Goal: Information Seeking & Learning: Learn about a topic

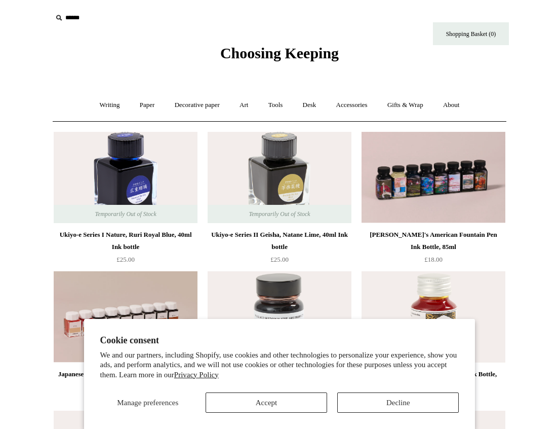
click at [393, 401] on button "Decline" at bounding box center [399, 402] width 122 height 20
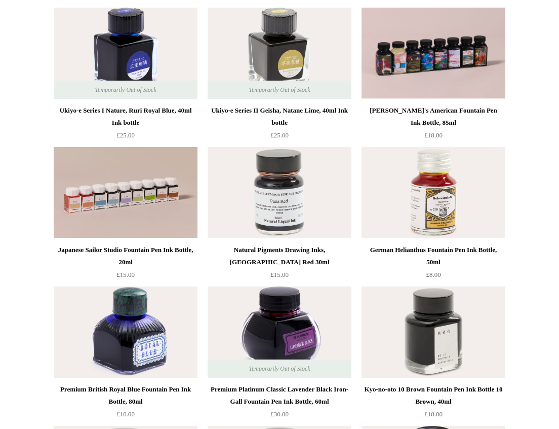
scroll to position [47, 0]
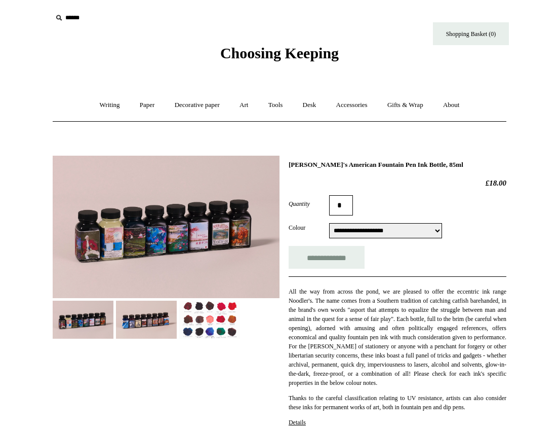
click at [124, 254] on img at bounding box center [166, 227] width 227 height 142
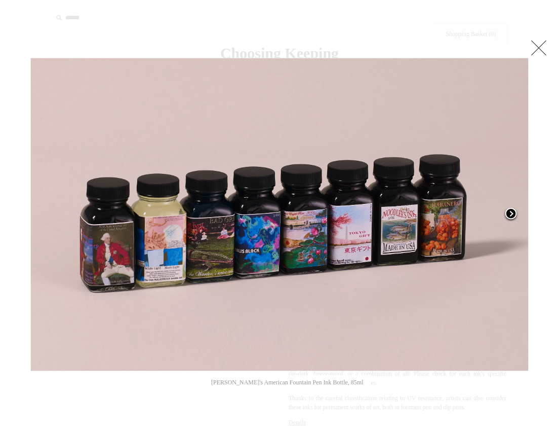
click at [511, 215] on span at bounding box center [511, 214] width 15 height 15
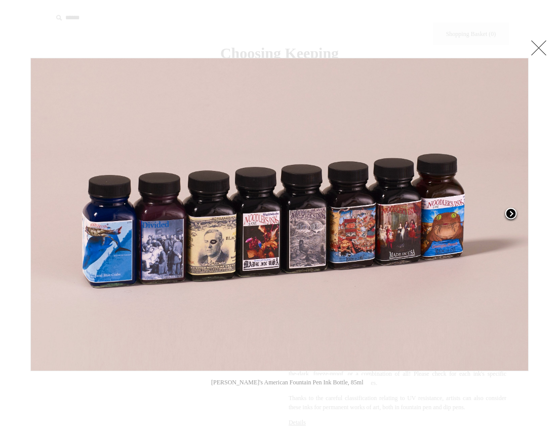
click at [511, 215] on span at bounding box center [511, 214] width 15 height 15
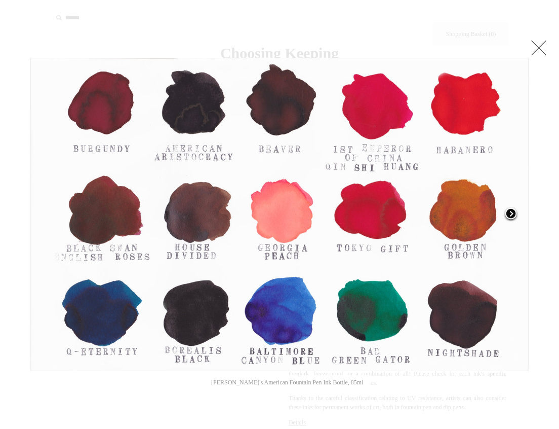
click at [511, 215] on span at bounding box center [511, 214] width 15 height 15
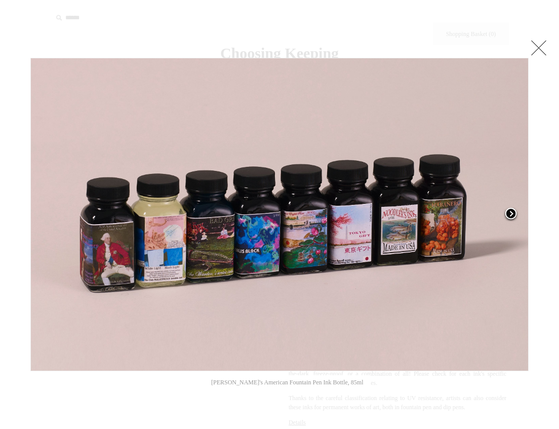
click at [511, 215] on span at bounding box center [511, 214] width 15 height 15
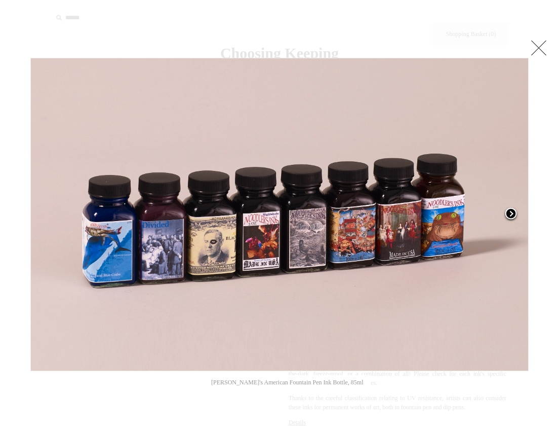
click at [511, 215] on span at bounding box center [511, 214] width 15 height 15
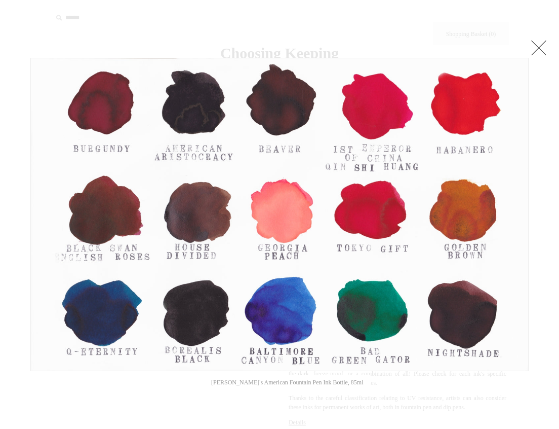
click at [543, 49] on link at bounding box center [539, 48] width 20 height 20
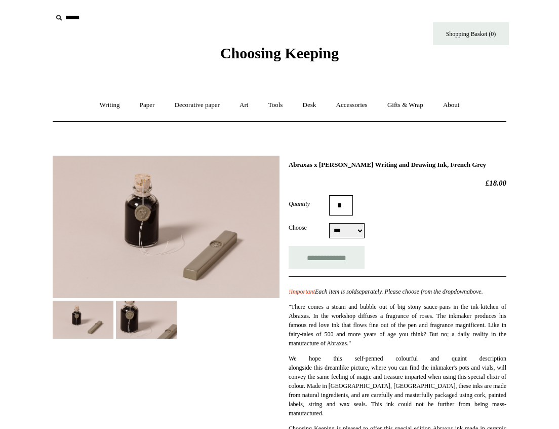
select select "***"
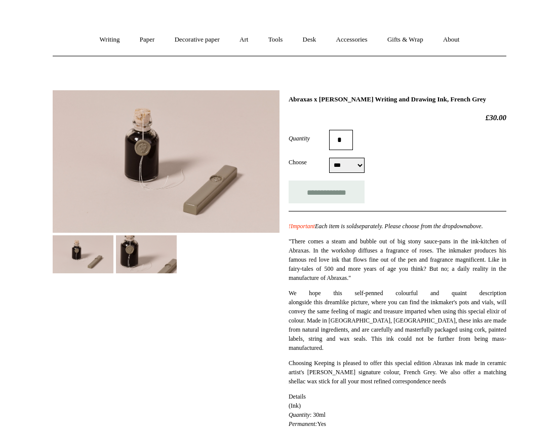
scroll to position [16, 0]
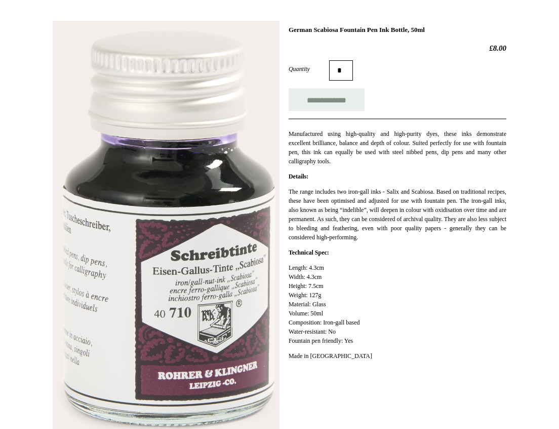
scroll to position [107, 0]
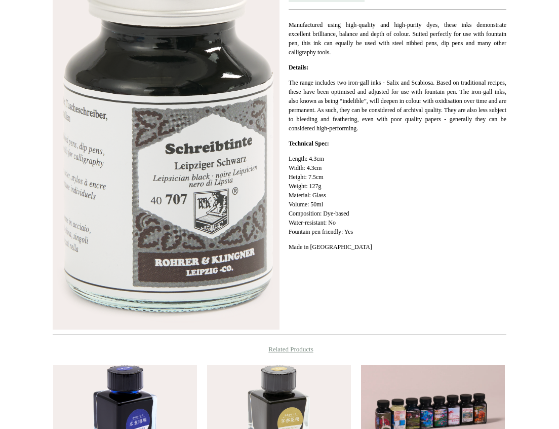
scroll to position [180, 0]
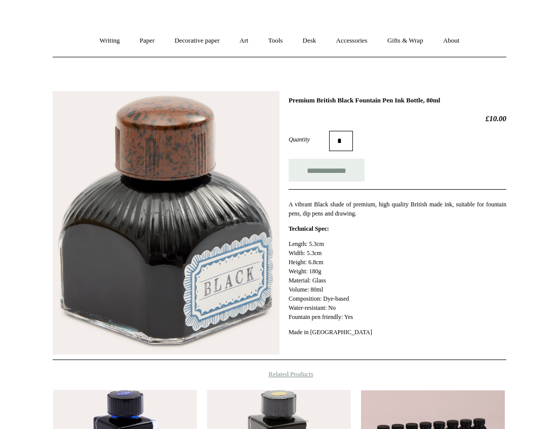
scroll to position [71, 0]
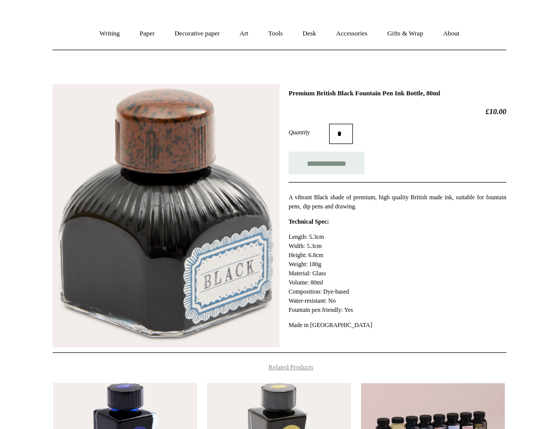
drag, startPoint x: 290, startPoint y: 91, endPoint x: 449, endPoint y: 93, distance: 159.1
click at [449, 93] on h1 "Premium British Black Fountain Pen Ink Bottle, 80ml" at bounding box center [398, 93] width 218 height 8
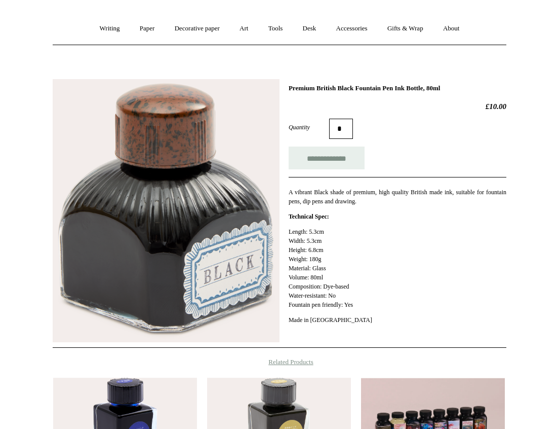
scroll to position [41, 0]
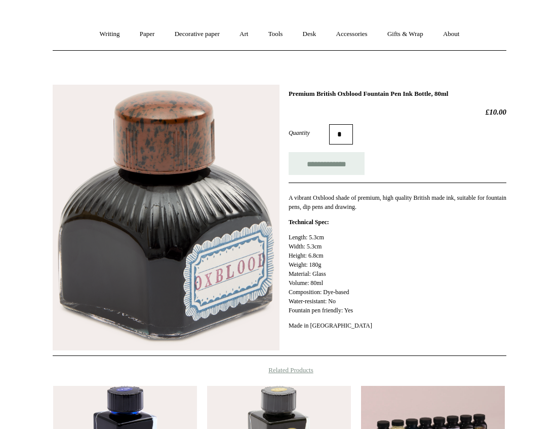
scroll to position [113, 0]
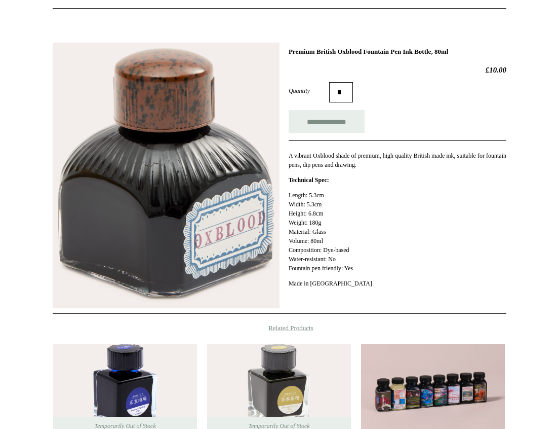
click at [243, 208] on img at bounding box center [166, 176] width 227 height 266
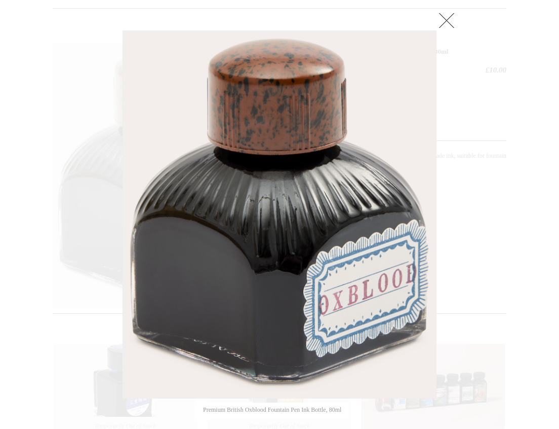
click at [455, 24] on link at bounding box center [447, 20] width 20 height 20
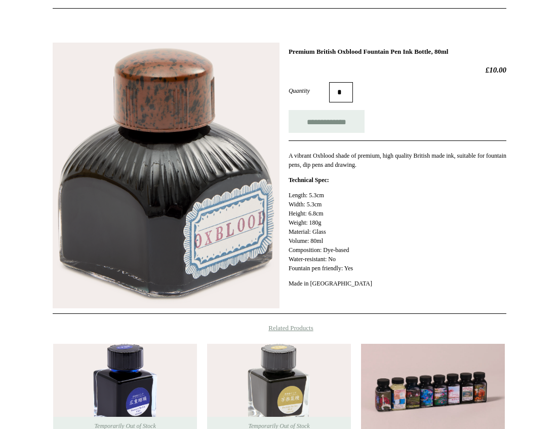
scroll to position [0, 0]
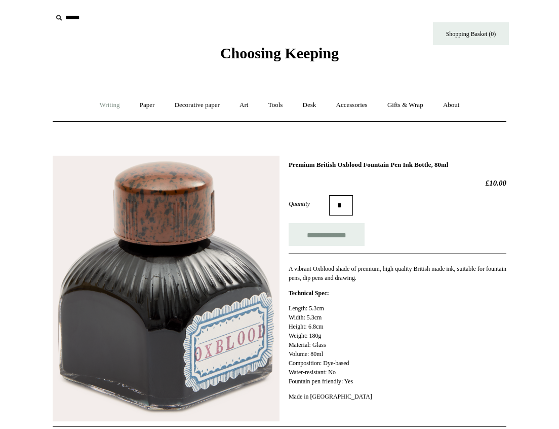
click at [97, 105] on link "Writing +" at bounding box center [110, 105] width 39 height 27
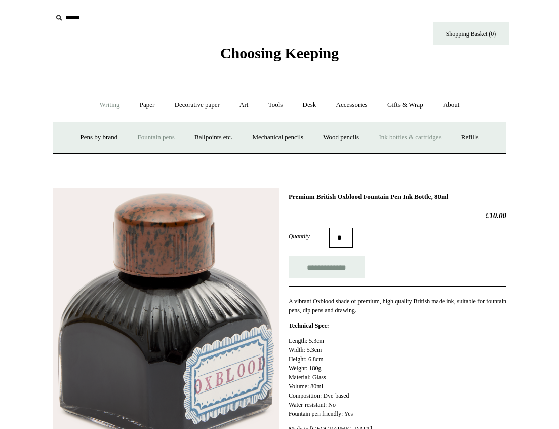
click at [145, 138] on link "Fountain pens +" at bounding box center [155, 137] width 55 height 27
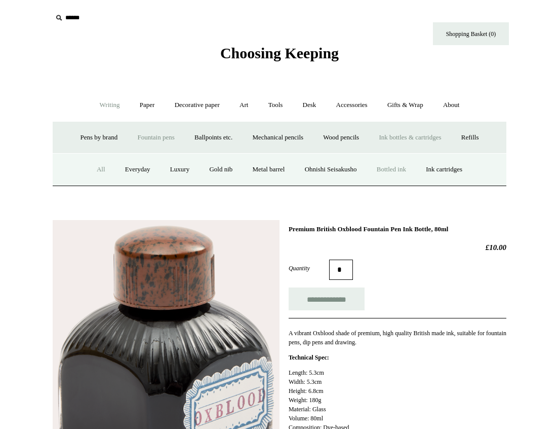
click at [99, 172] on link "All" at bounding box center [101, 169] width 27 height 27
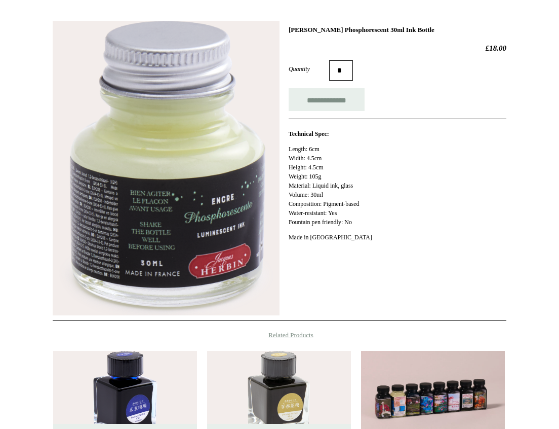
scroll to position [140, 0]
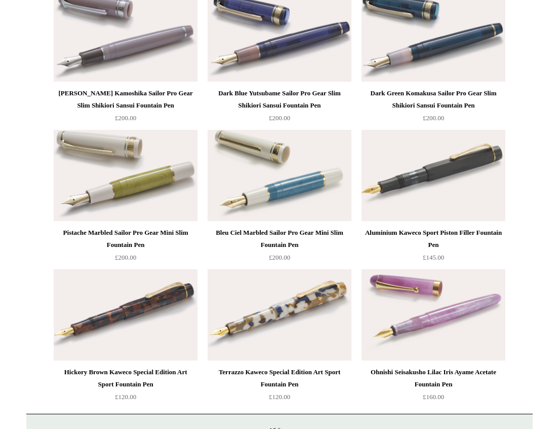
scroll to position [5068, 0]
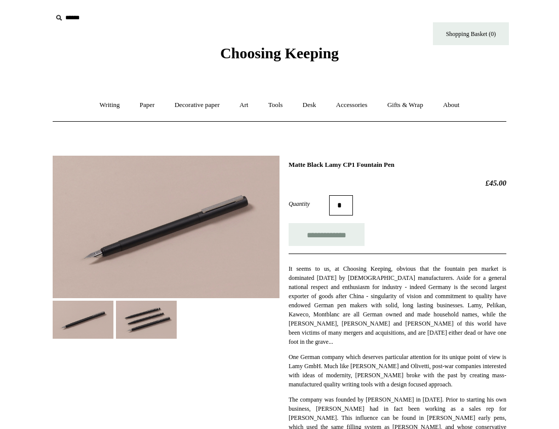
scroll to position [122, 0]
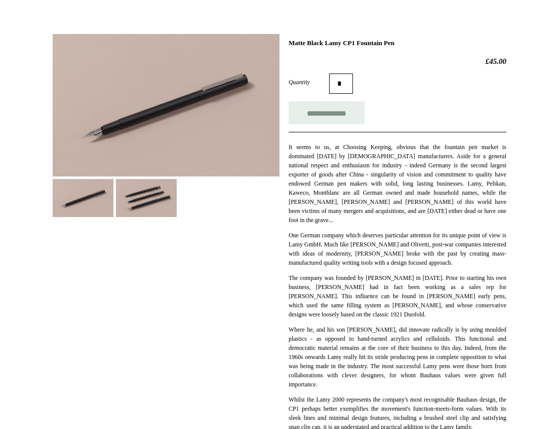
click at [149, 194] on img at bounding box center [146, 198] width 61 height 38
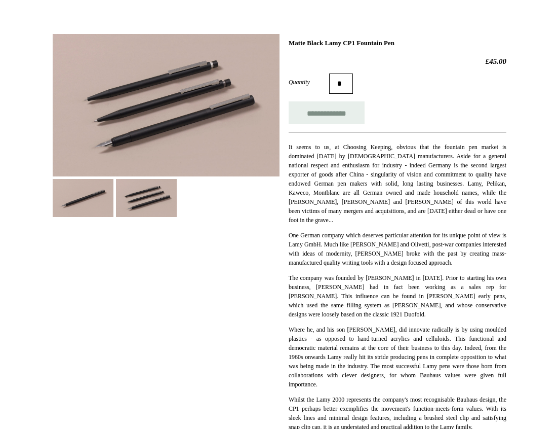
click at [83, 217] on div "**********" at bounding box center [280, 336] width 454 height 621
click at [96, 197] on img at bounding box center [83, 198] width 61 height 38
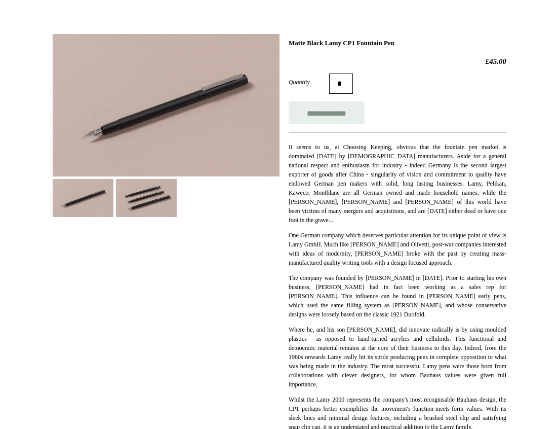
click at [126, 120] on img at bounding box center [166, 105] width 227 height 142
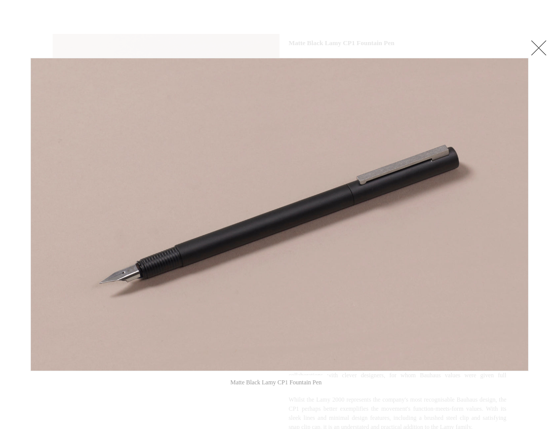
click at [551, 44] on div at bounding box center [279, 428] width 559 height 1100
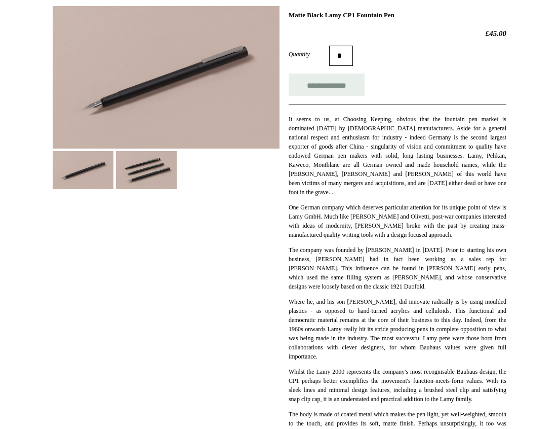
scroll to position [111, 0]
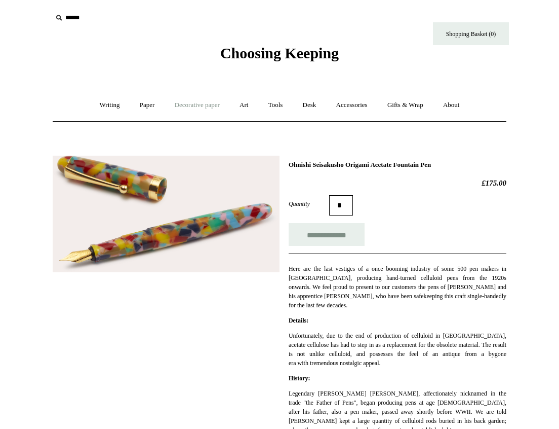
click at [215, 102] on link "Decorative paper +" at bounding box center [197, 105] width 63 height 27
